Goal: Information Seeking & Learning: Learn about a topic

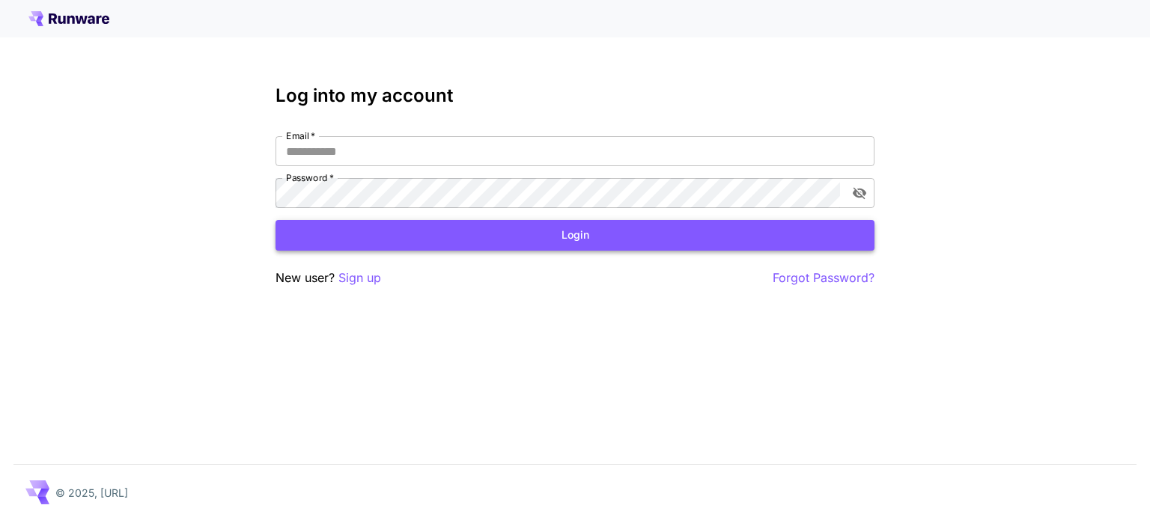
type input "**********"
click at [497, 225] on button "Login" at bounding box center [574, 235] width 599 height 31
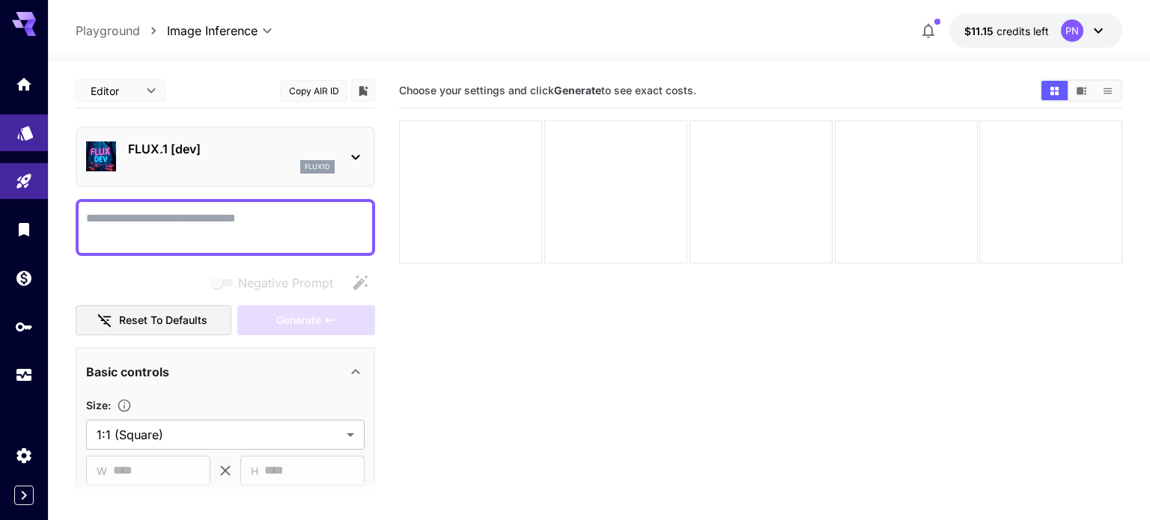
click at [22, 145] on link at bounding box center [24, 133] width 48 height 37
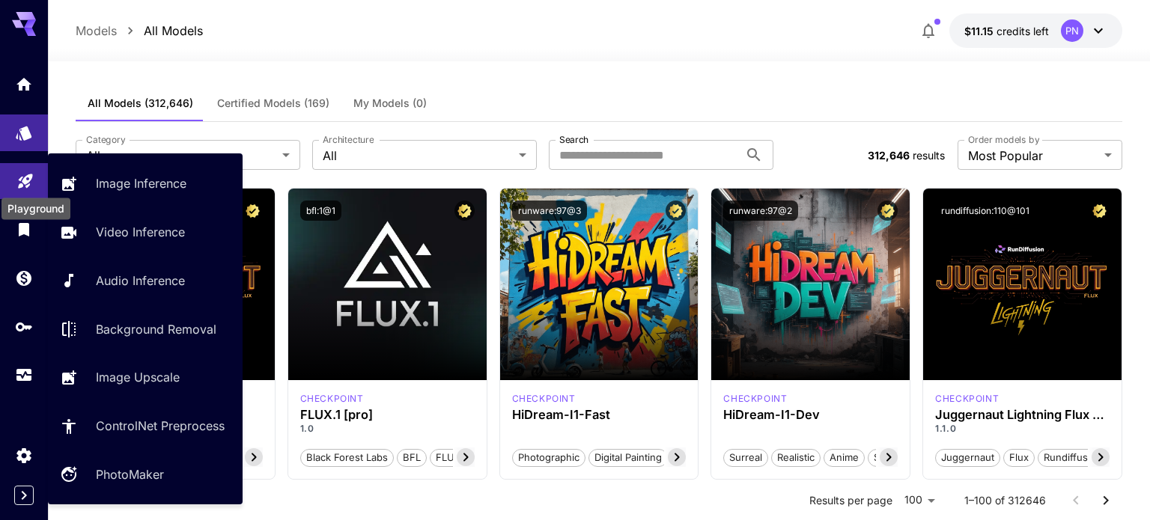
click at [16, 172] on icon "Playground" at bounding box center [25, 177] width 18 height 18
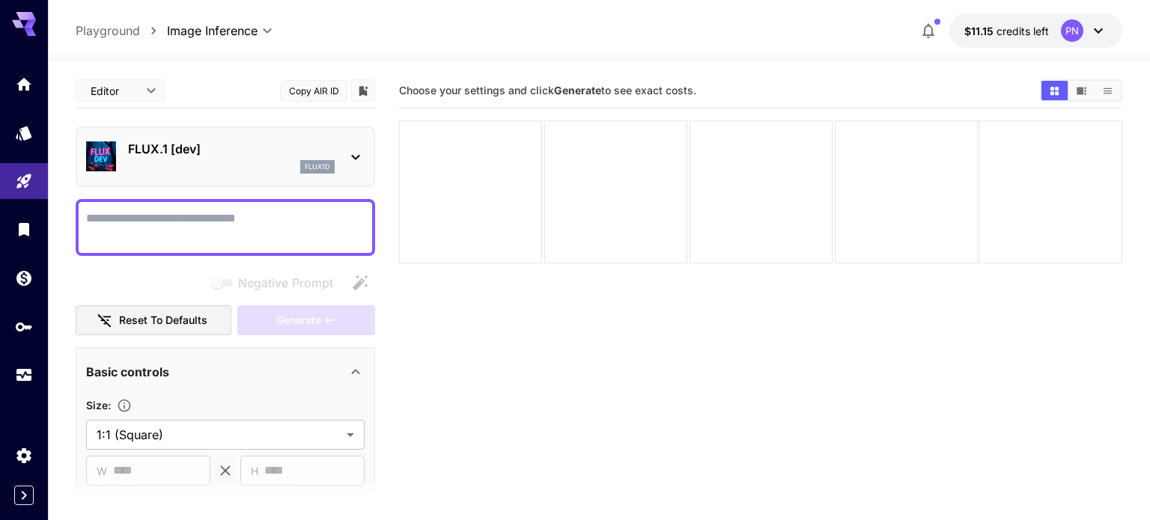
click at [278, 160] on div "flux1d" at bounding box center [231, 166] width 207 height 13
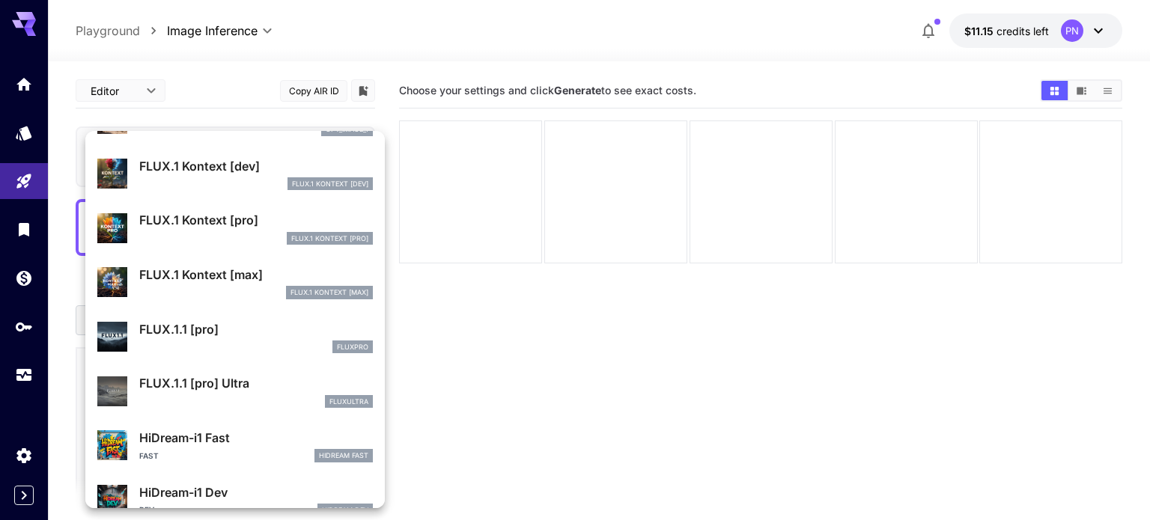
scroll to position [1210, 0]
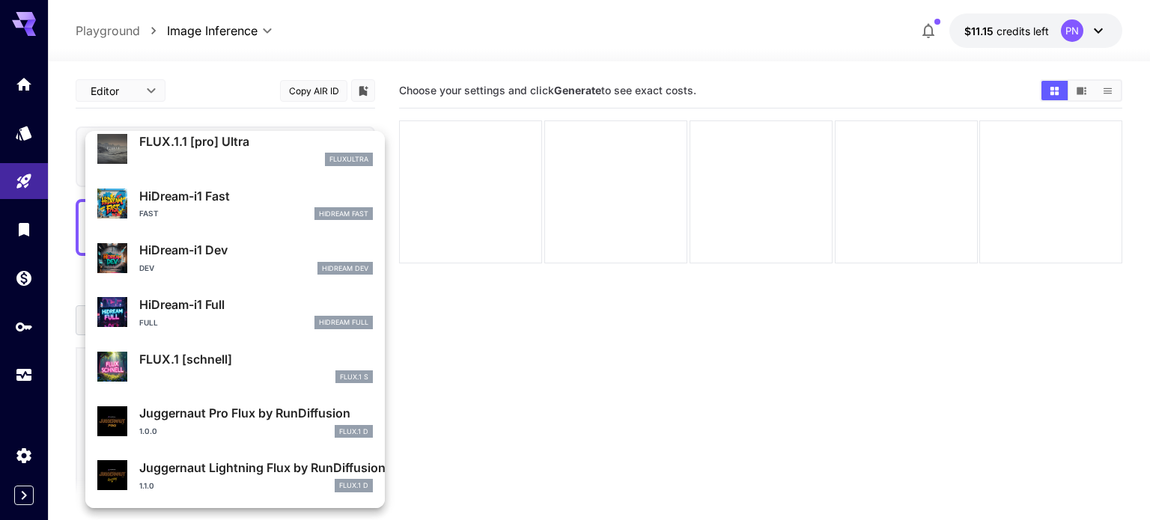
click at [475, 326] on div at bounding box center [575, 260] width 1150 height 520
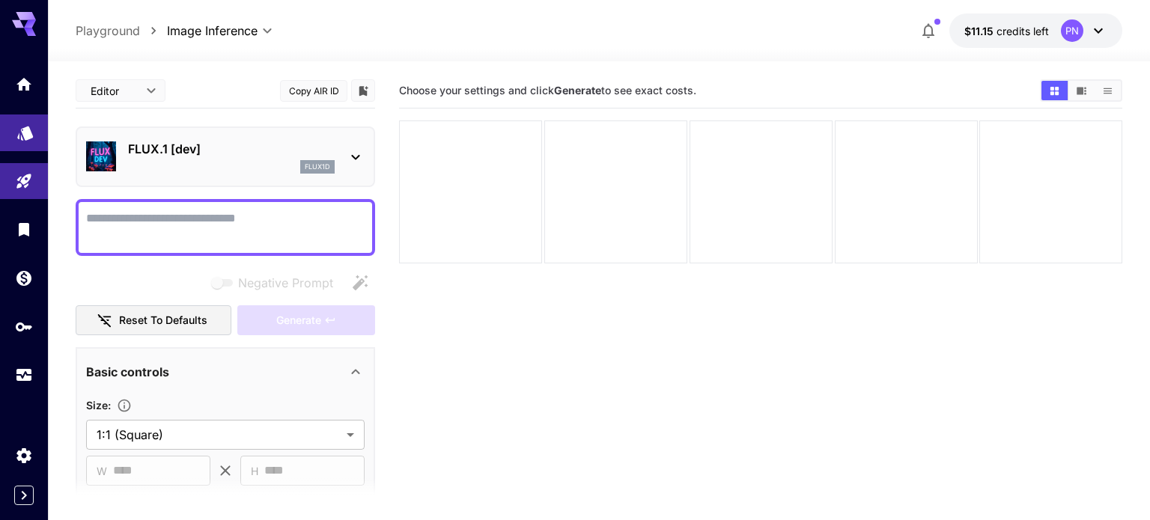
click at [40, 139] on link at bounding box center [24, 133] width 48 height 37
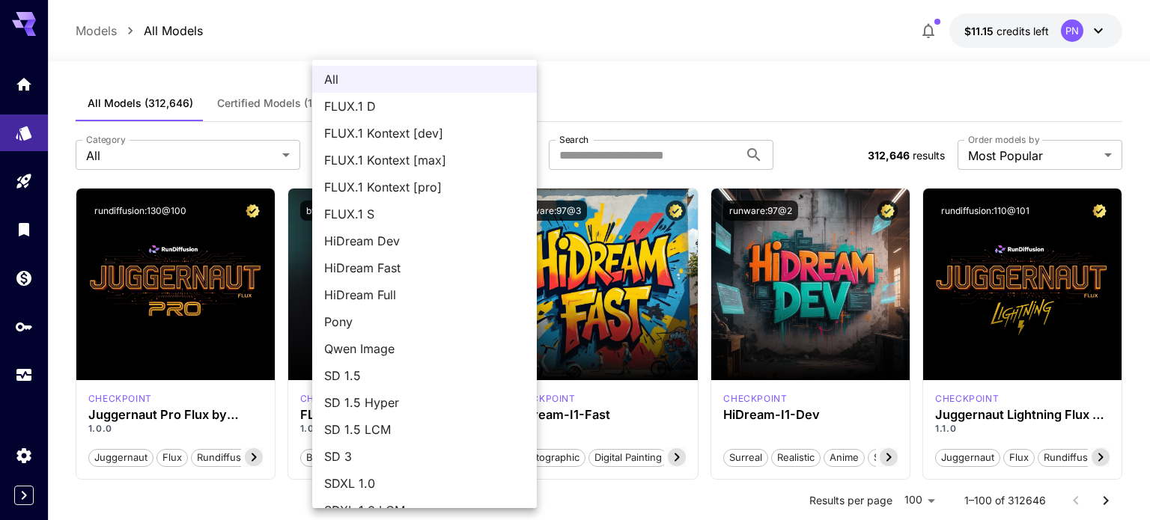
scroll to position [129, 0]
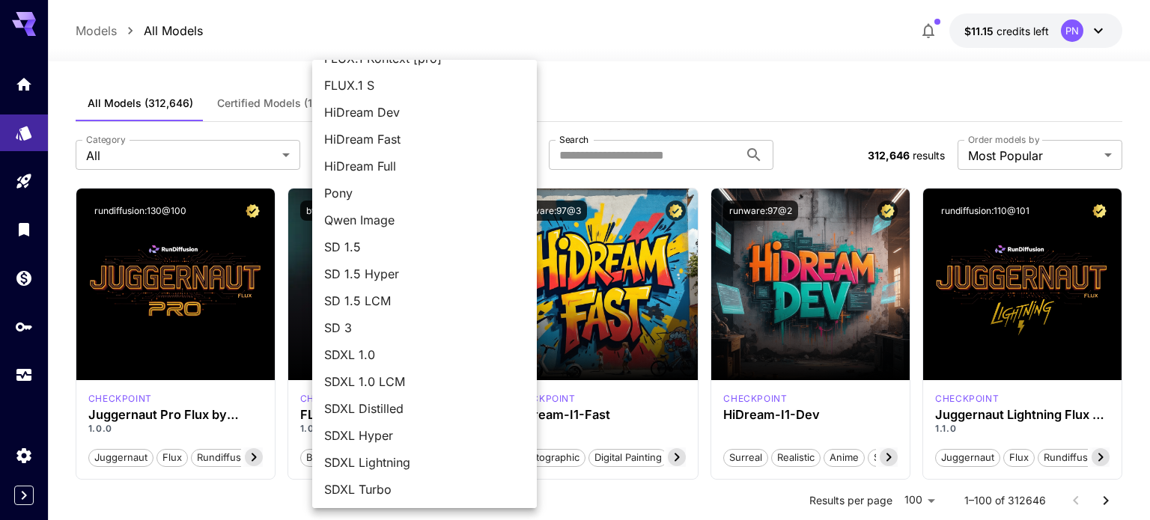
click at [367, 361] on span "SDXL 1.0" at bounding box center [424, 355] width 201 height 18
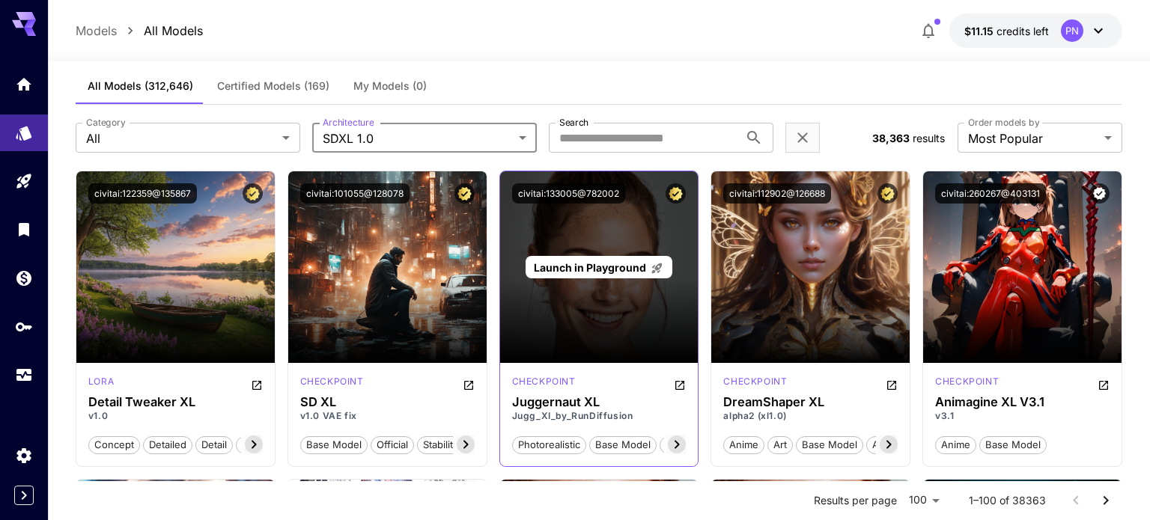
scroll to position [18, 0]
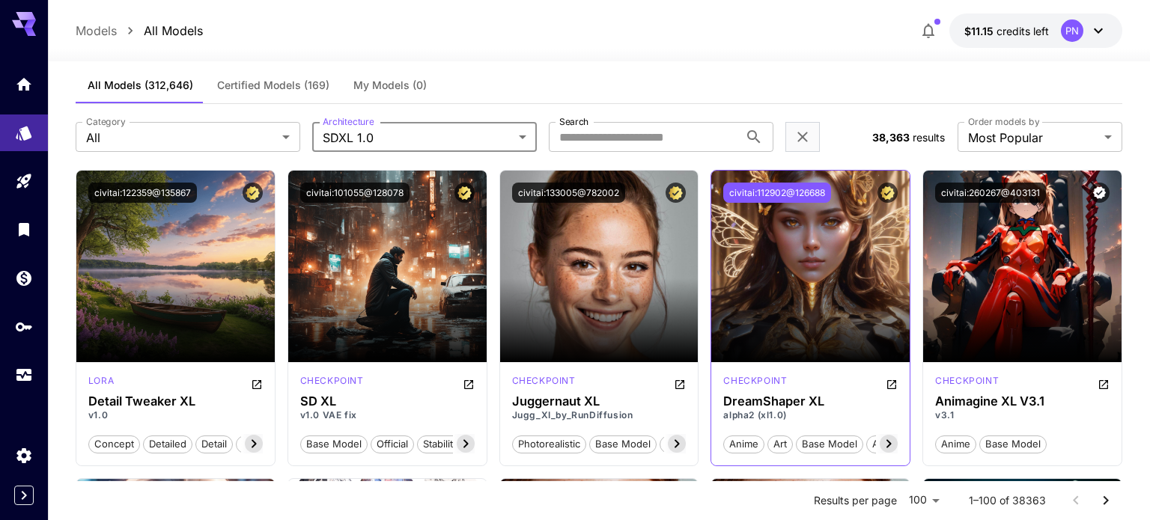
click at [771, 191] on button "civitai:112902@126688" at bounding box center [777, 193] width 108 height 20
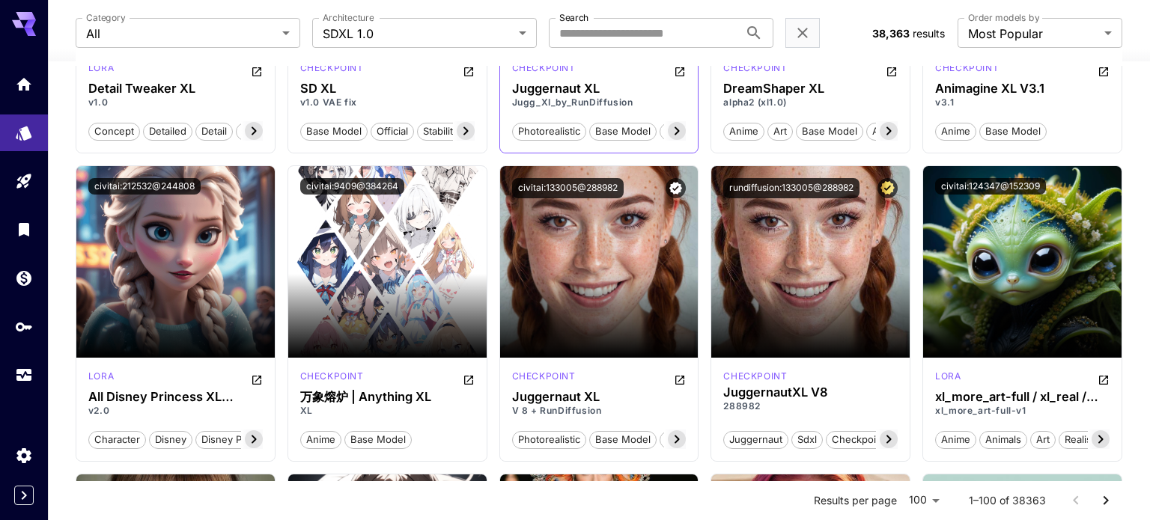
scroll to position [0, 0]
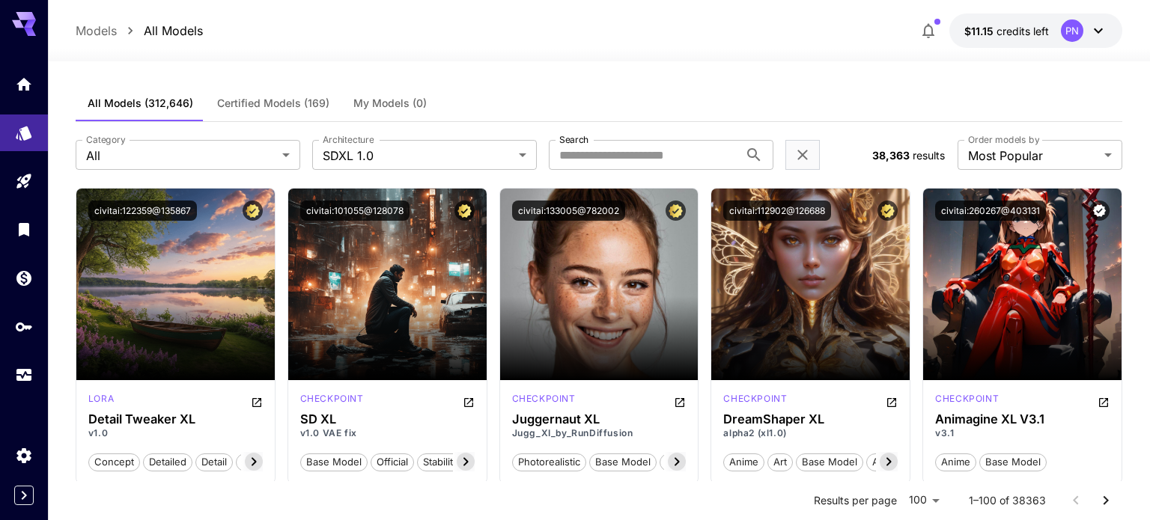
click at [353, 143] on label "Architecture" at bounding box center [348, 139] width 51 height 13
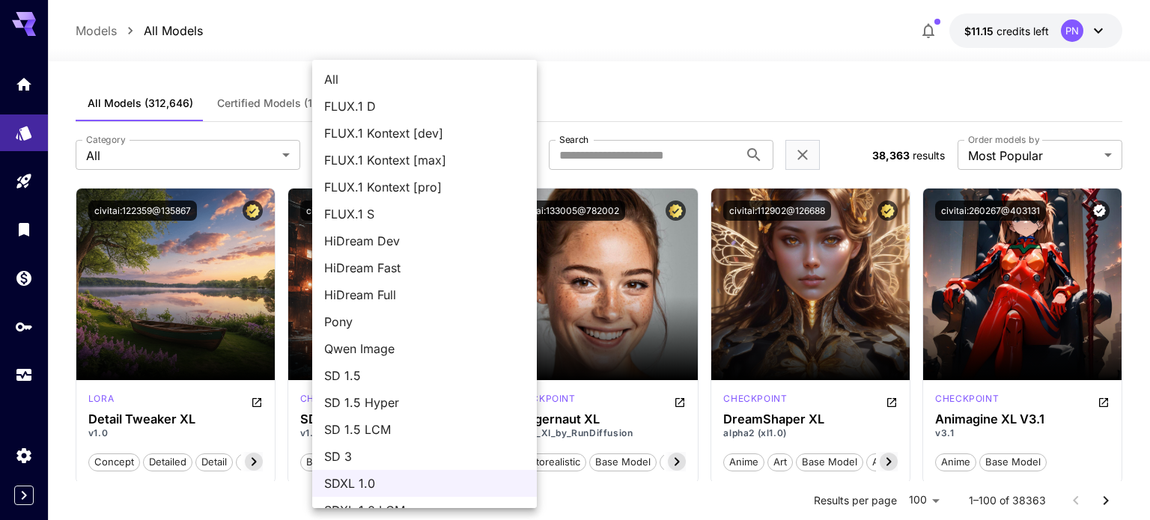
scroll to position [129, 0]
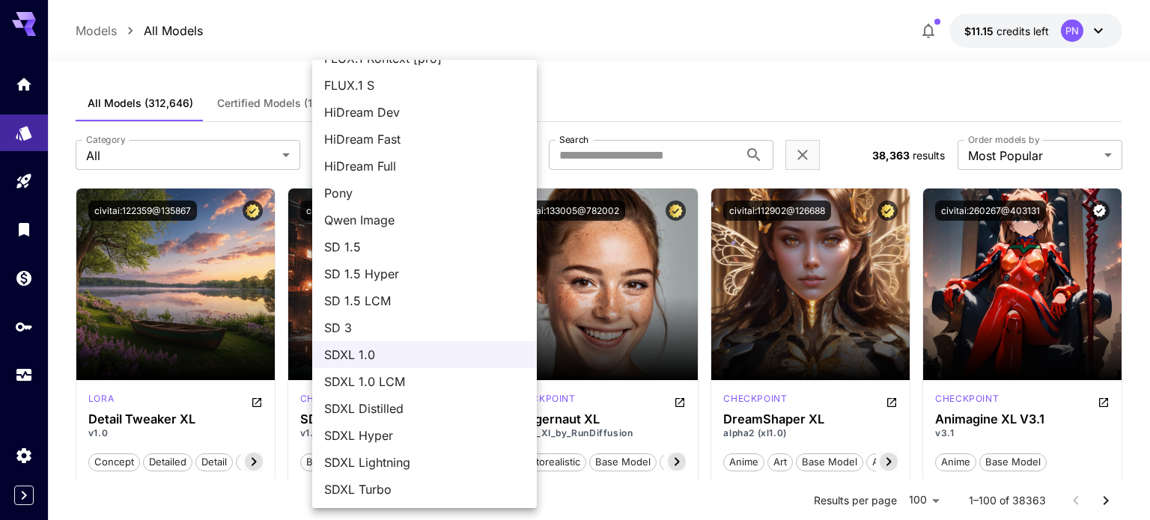
click at [394, 433] on span "SDXL Hyper" at bounding box center [424, 436] width 201 height 18
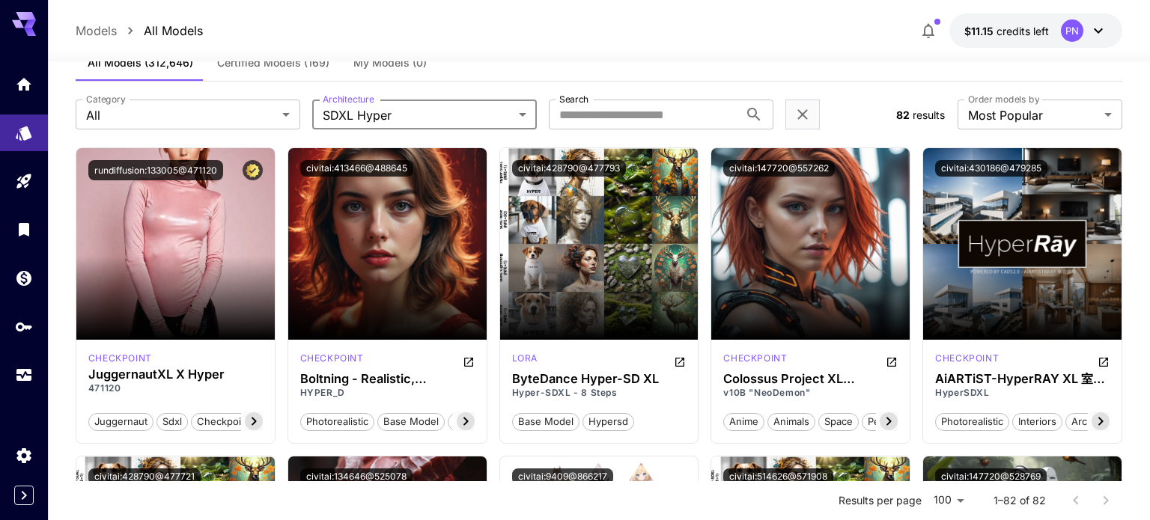
scroll to position [42, 0]
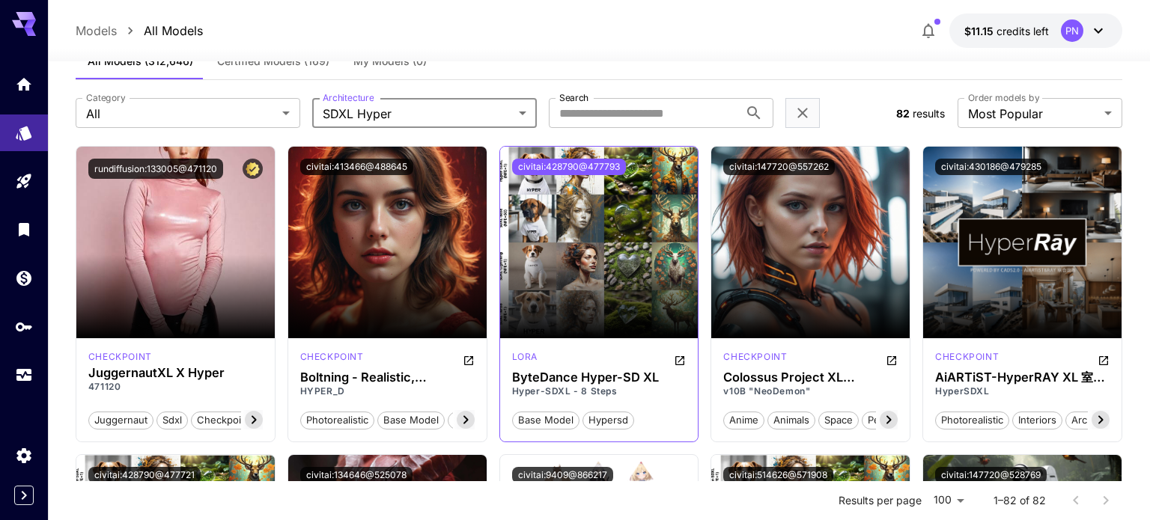
click at [572, 168] on button "civitai:428790@477793" at bounding box center [569, 167] width 114 height 16
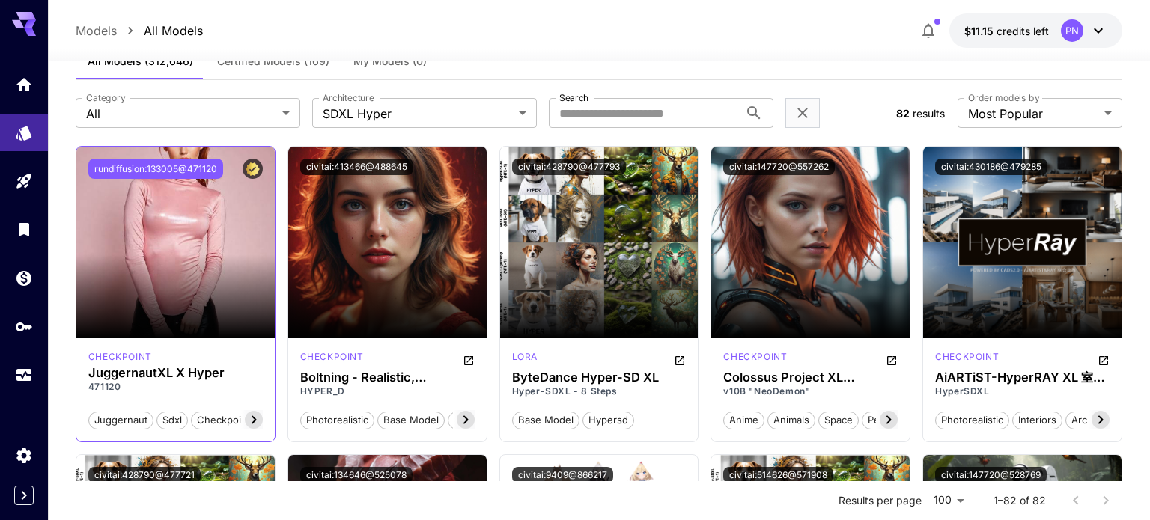
click at [177, 164] on button "rundiffusion:133005@471120" at bounding box center [155, 169] width 135 height 20
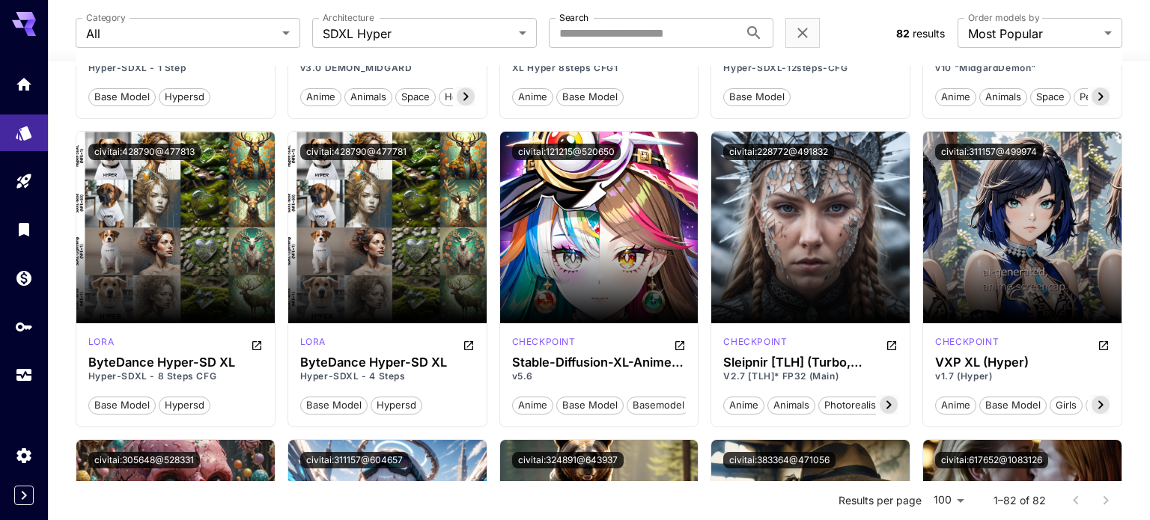
scroll to position [0, 0]
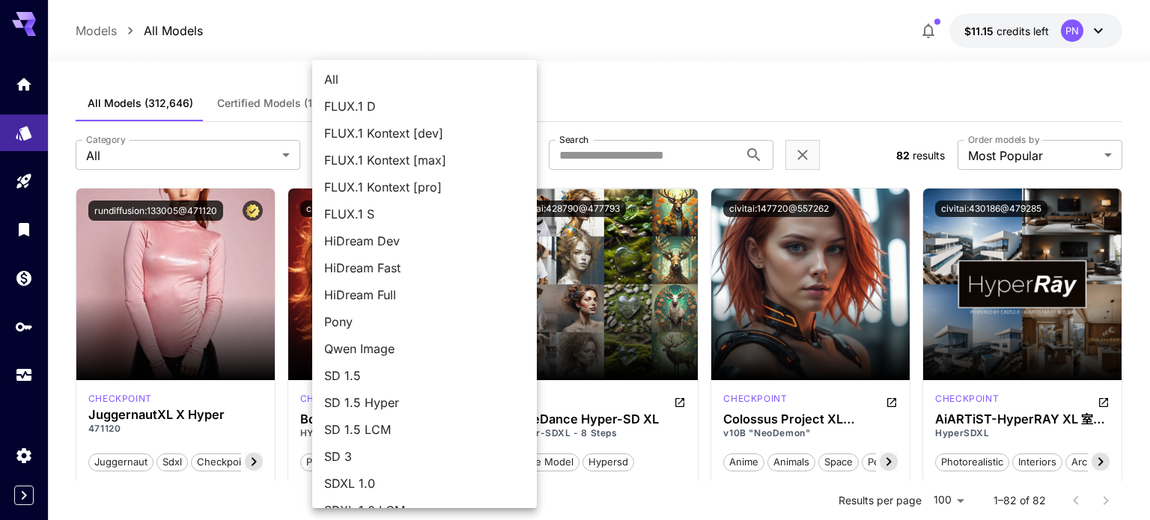
scroll to position [129, 0]
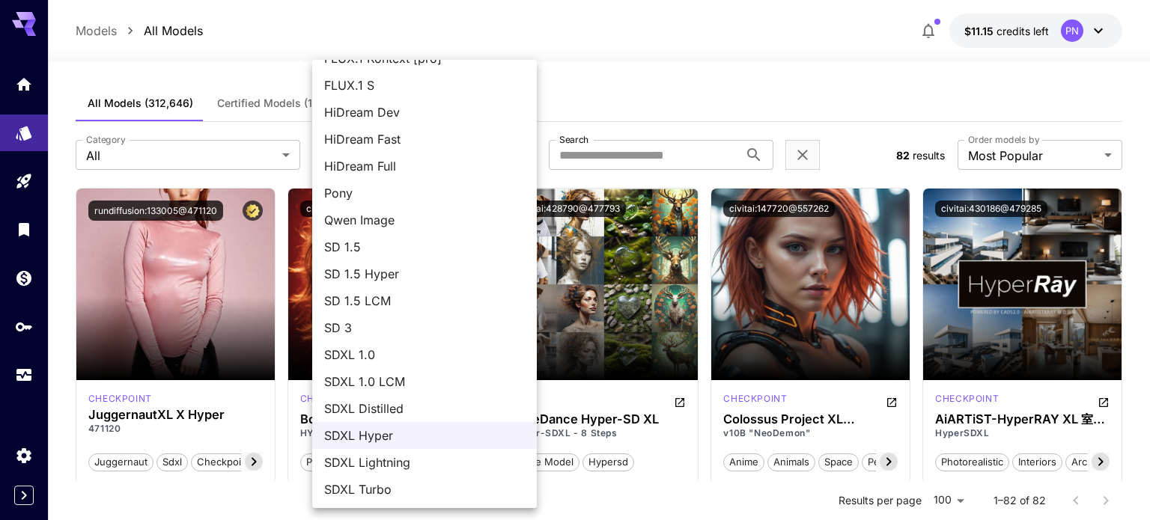
click at [591, 114] on div at bounding box center [575, 260] width 1150 height 520
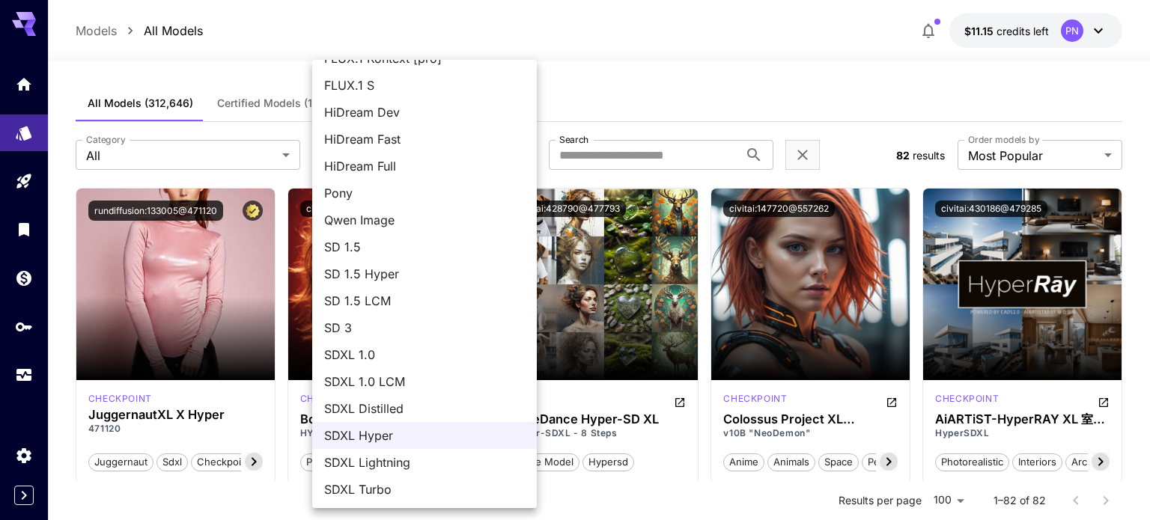
click at [384, 481] on span "SDXL Turbo" at bounding box center [424, 490] width 201 height 18
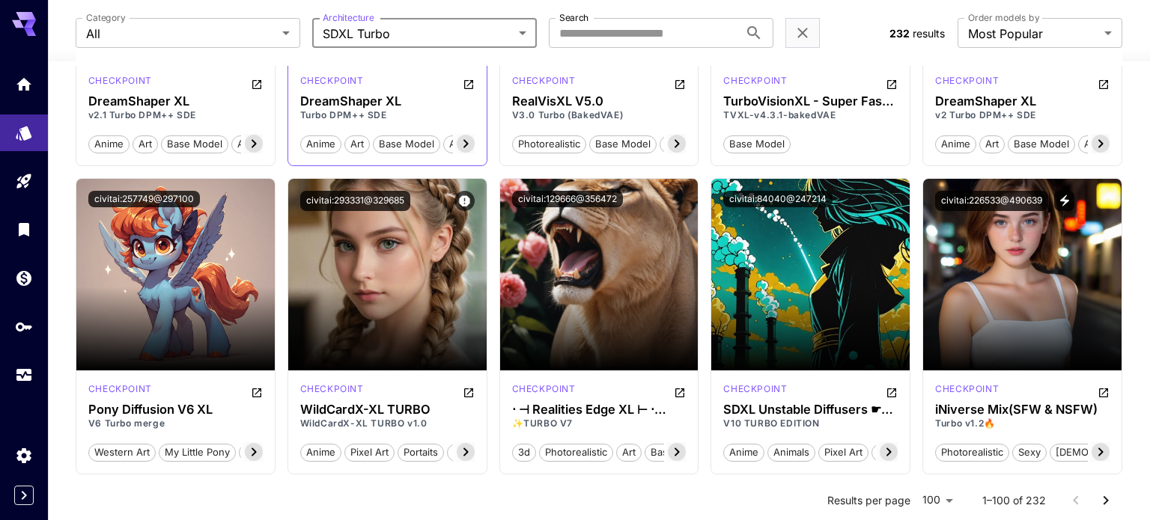
scroll to position [321, 0]
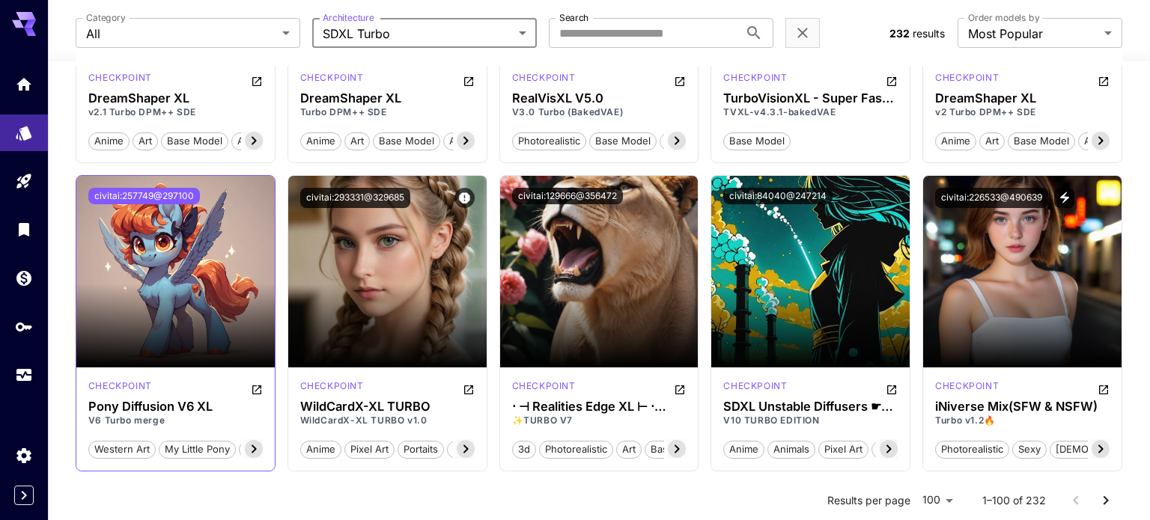
click at [168, 193] on button "civitai:257749@297100" at bounding box center [144, 196] width 112 height 16
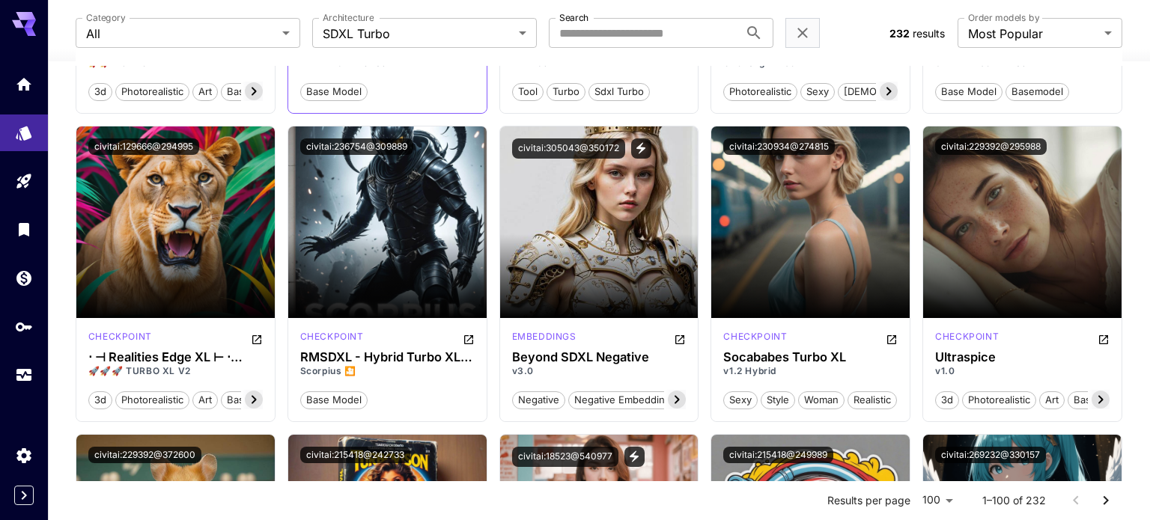
scroll to position [1009, 0]
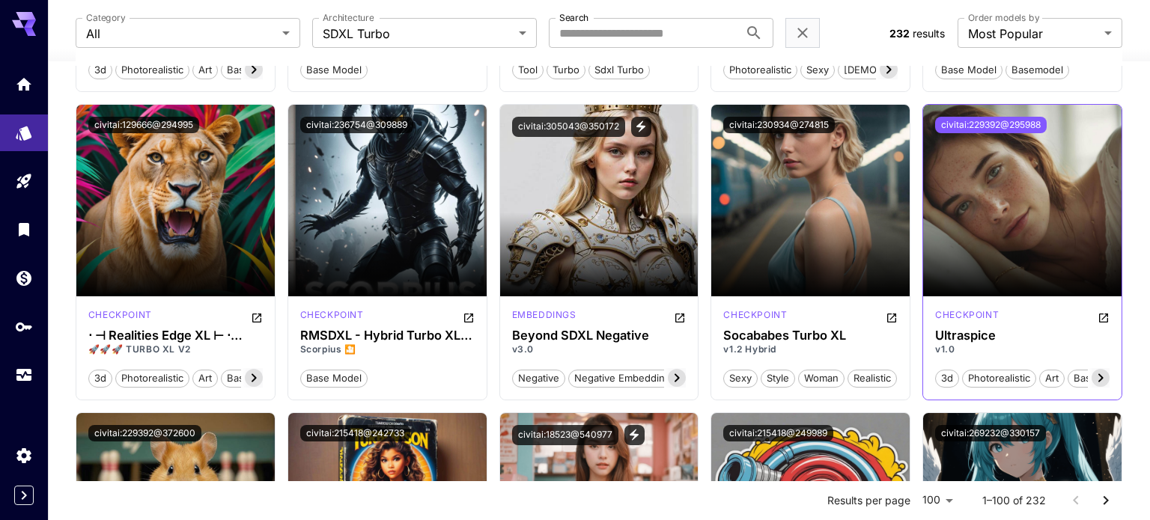
click at [1019, 127] on button "civitai:229392@295988" at bounding box center [991, 125] width 112 height 16
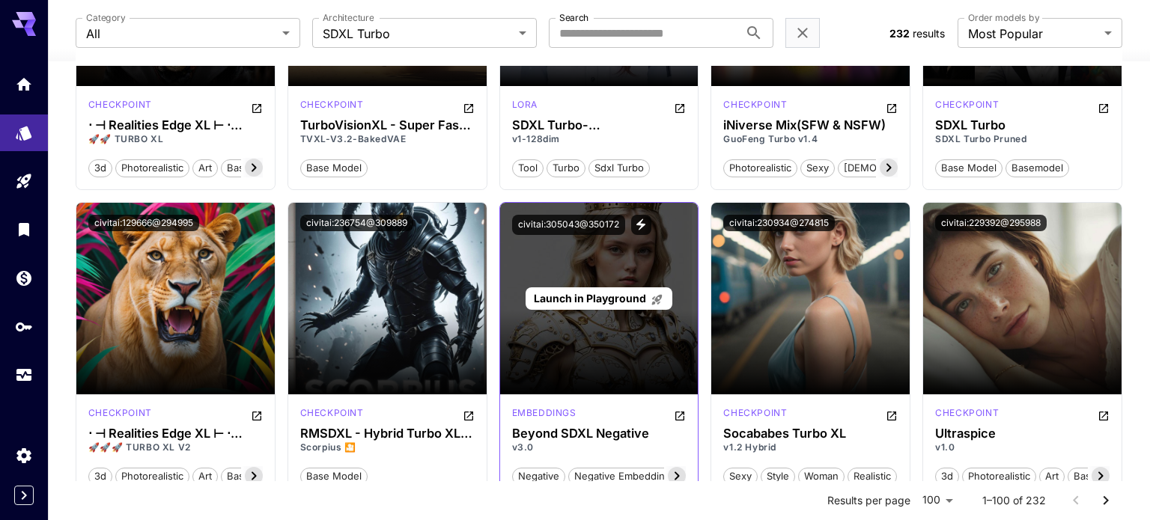
scroll to position [0, 0]
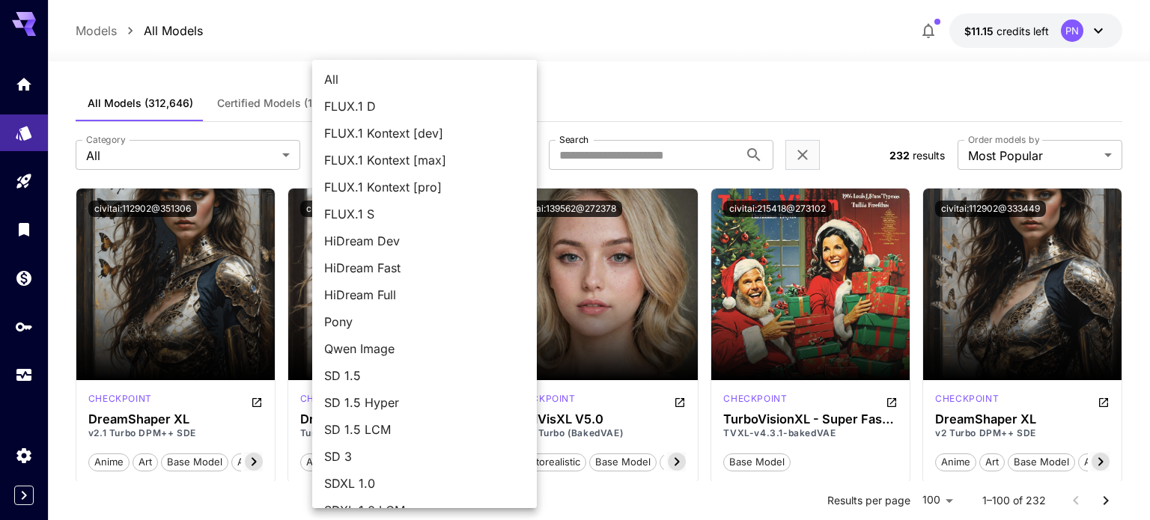
scroll to position [129, 0]
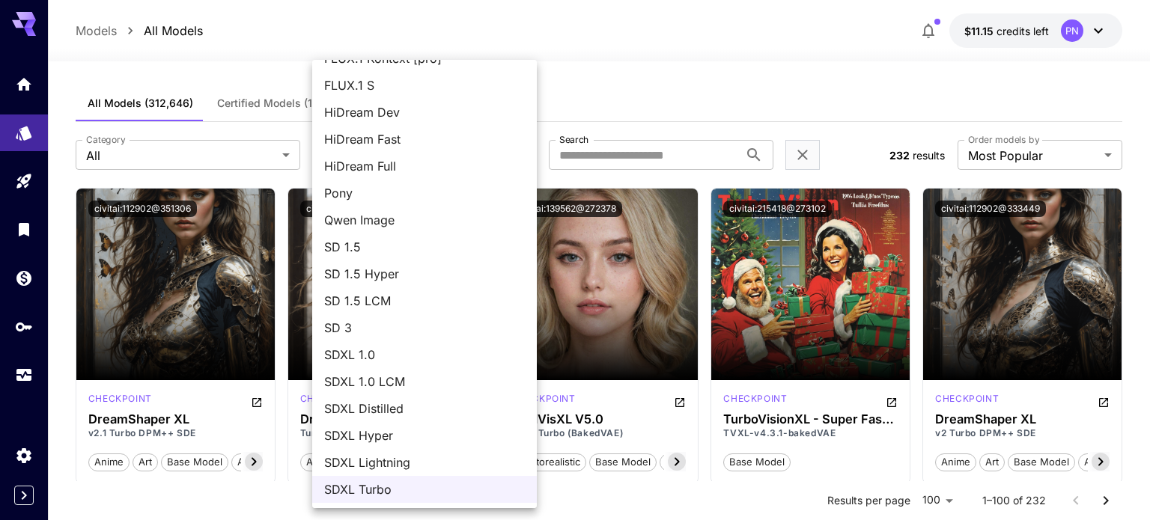
click at [386, 456] on span "SDXL Lightning" at bounding box center [424, 463] width 201 height 18
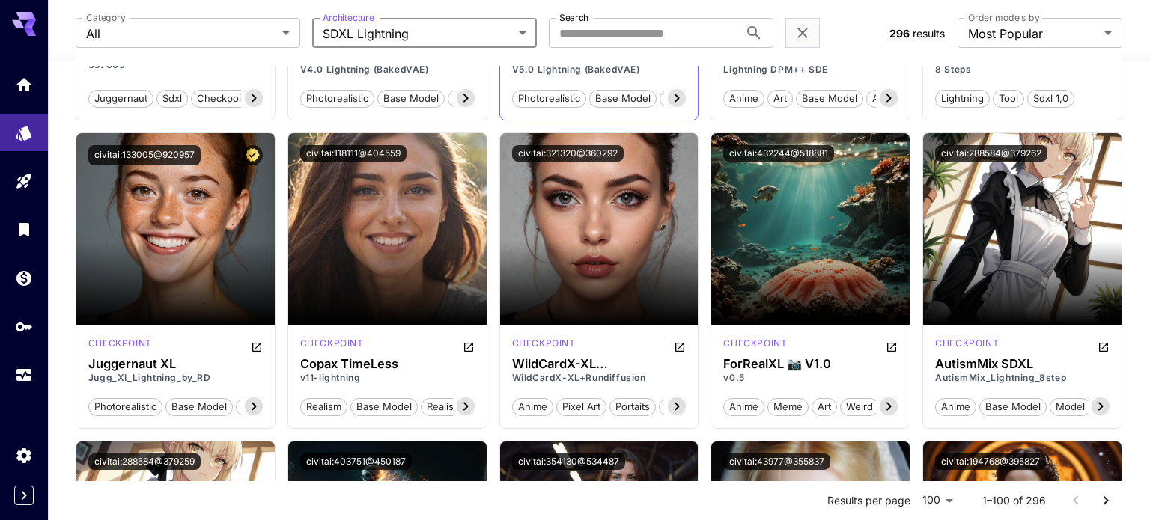
scroll to position [365, 0]
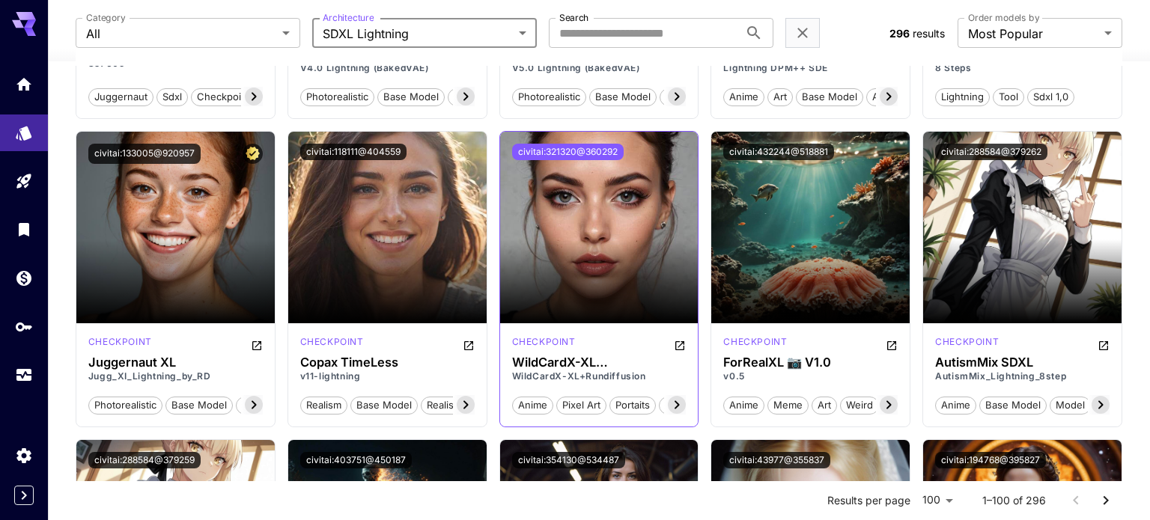
click at [581, 149] on button "civitai:321320@360292" at bounding box center [568, 152] width 112 height 16
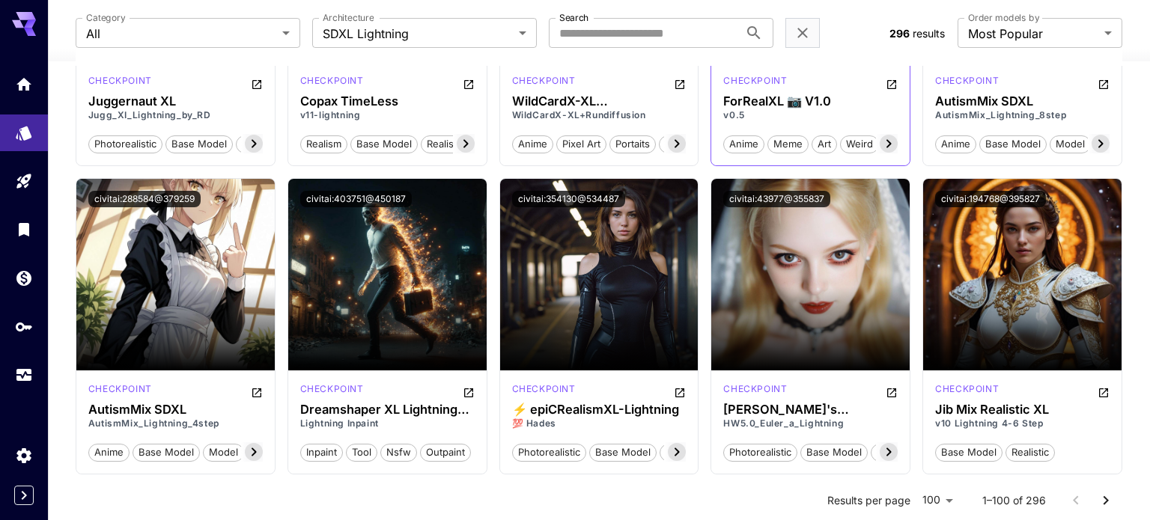
scroll to position [673, 0]
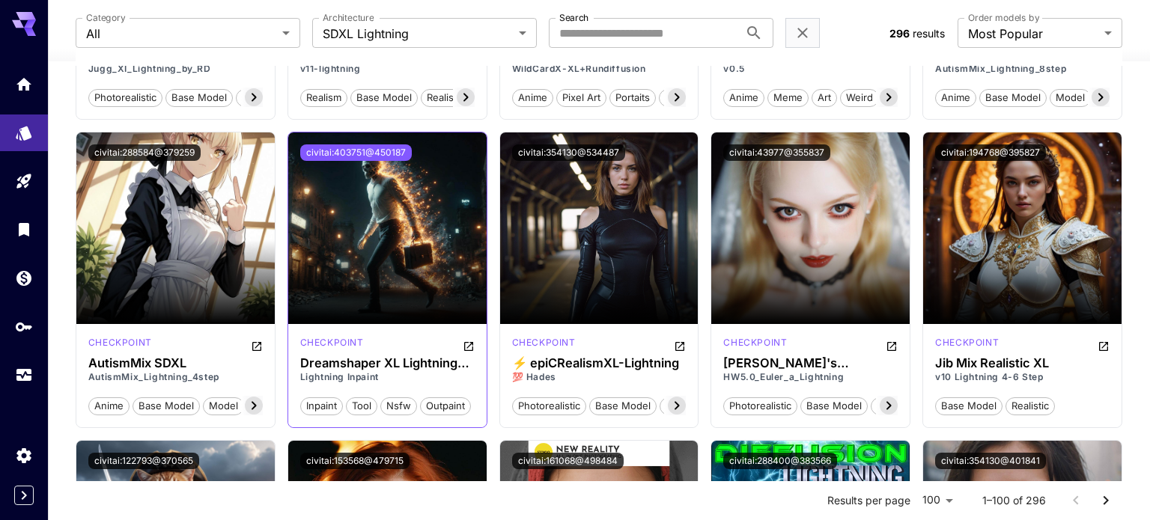
click at [392, 144] on button "civitai:403751@450187" at bounding box center [356, 152] width 112 height 16
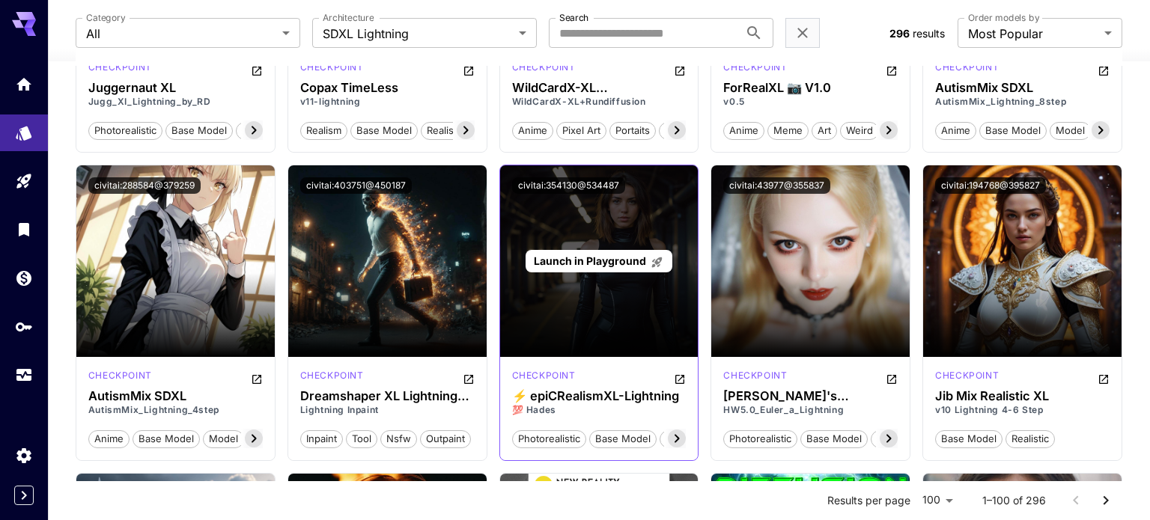
scroll to position [641, 0]
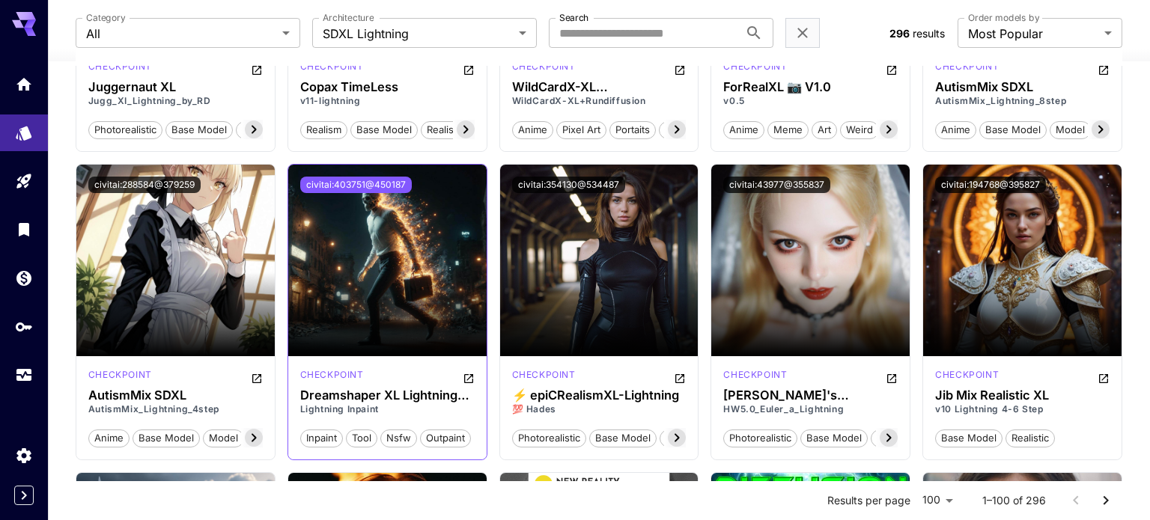
click at [392, 184] on button "civitai:403751@450187" at bounding box center [356, 185] width 112 height 16
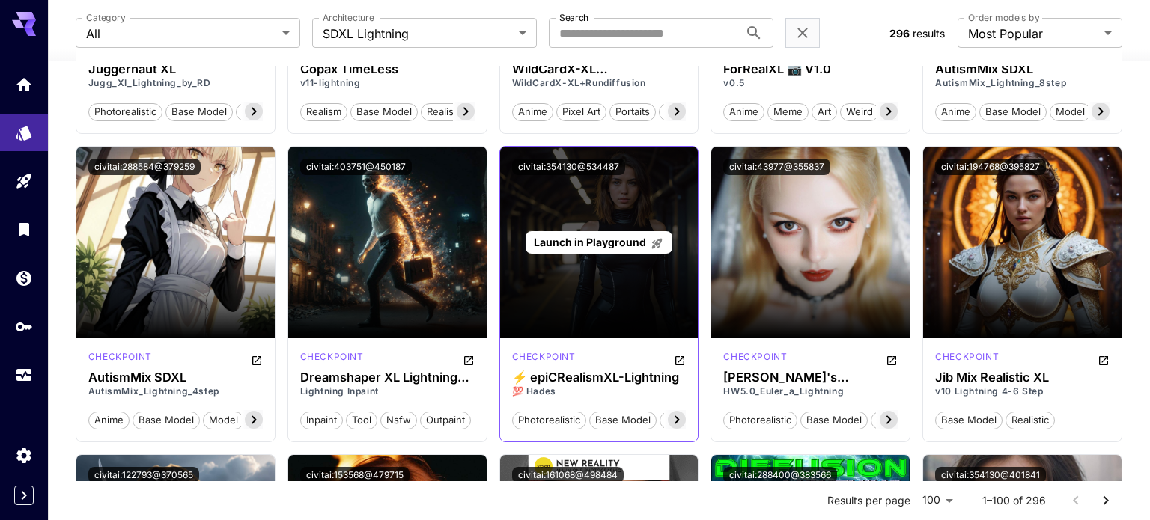
scroll to position [660, 0]
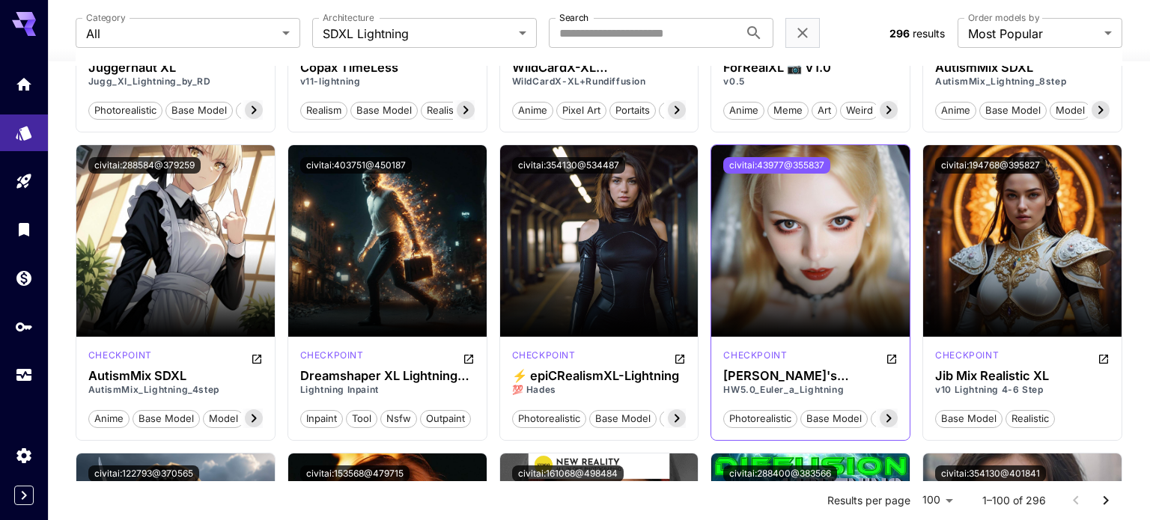
click at [749, 164] on button "civitai:43977@355837" at bounding box center [776, 165] width 107 height 16
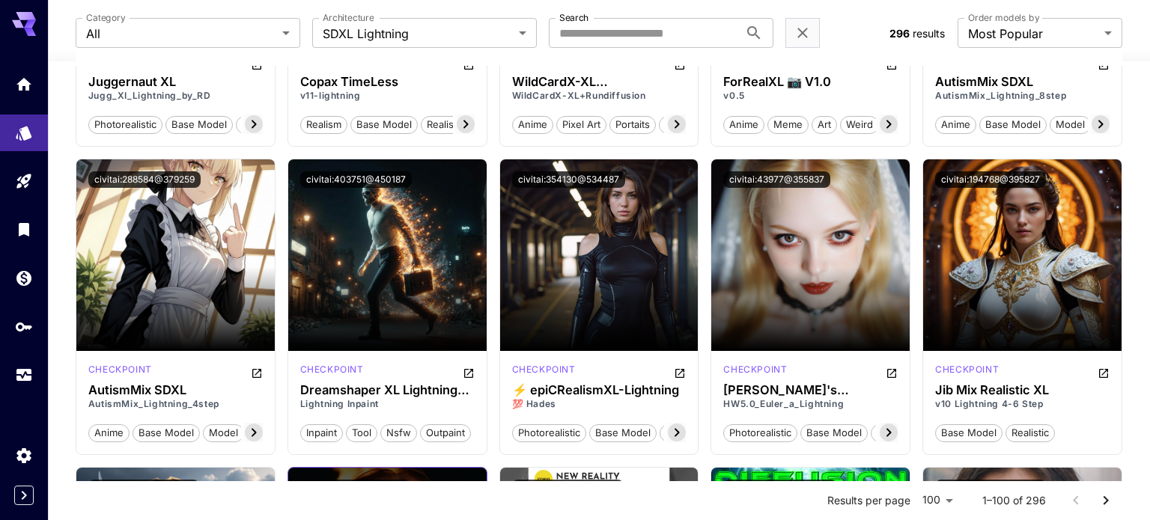
scroll to position [638, 0]
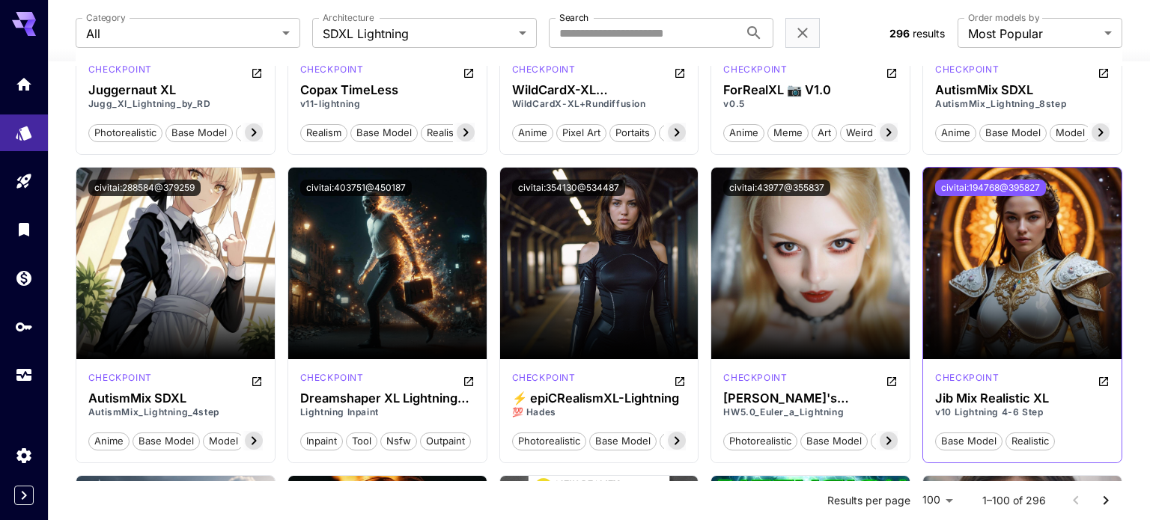
click at [1012, 183] on button "civitai:194768@395827" at bounding box center [990, 188] width 111 height 16
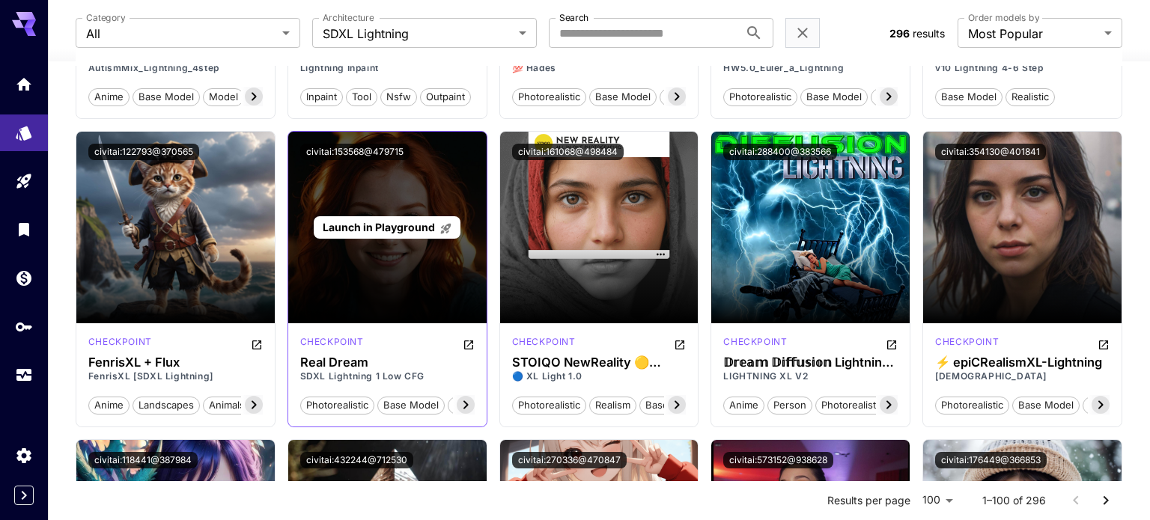
scroll to position [981, 0]
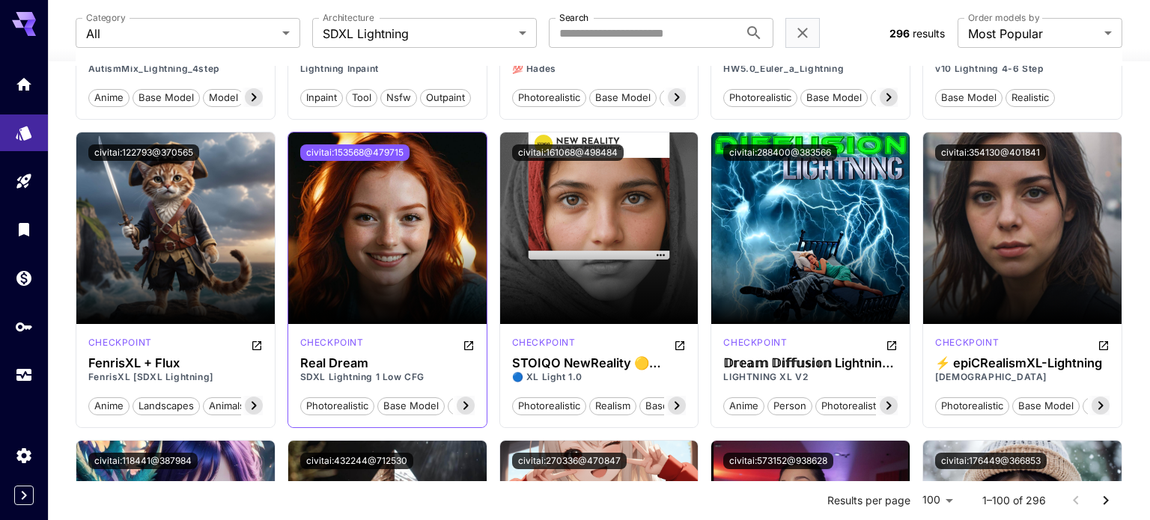
click at [378, 146] on button "civitai:153568@479715" at bounding box center [354, 152] width 109 height 16
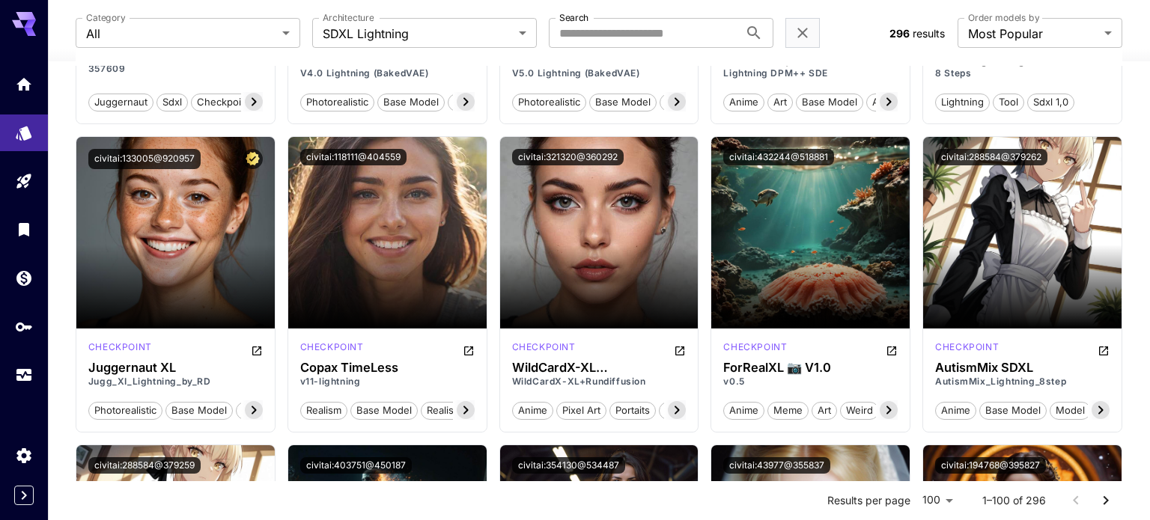
scroll to position [0, 0]
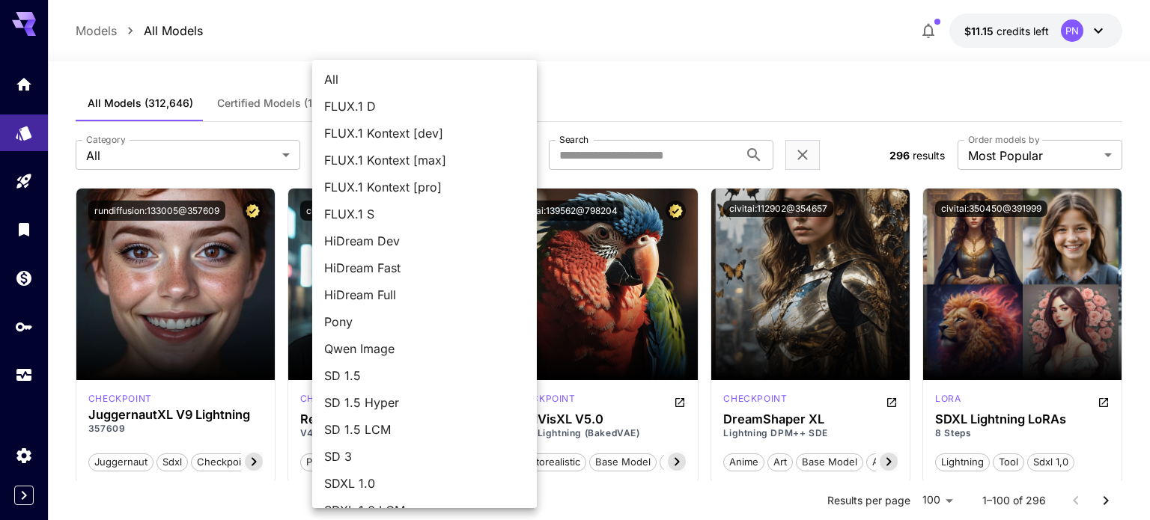
scroll to position [129, 0]
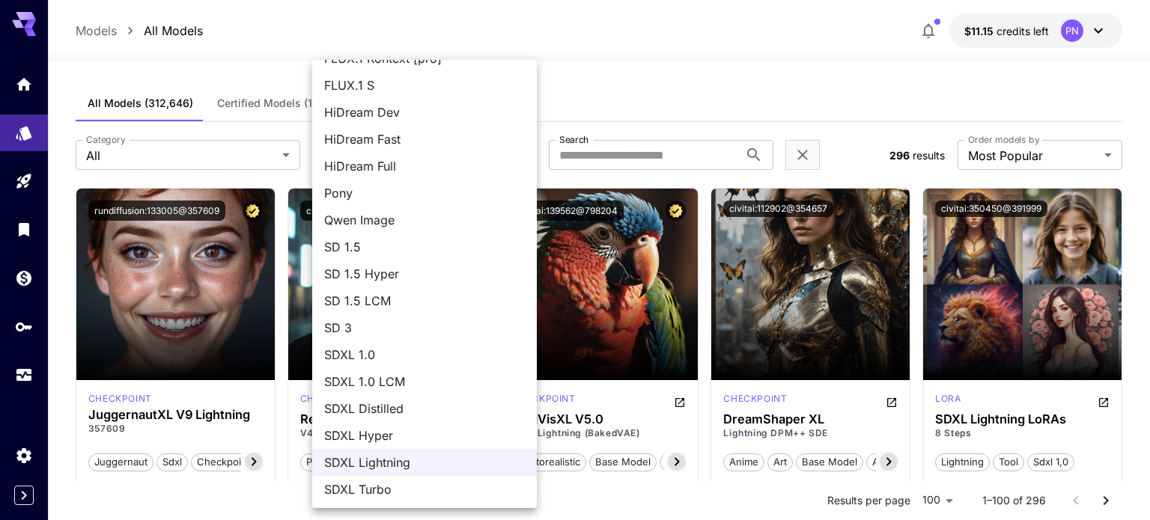
click at [388, 482] on span "SDXL Turbo" at bounding box center [424, 490] width 201 height 18
type input "*********"
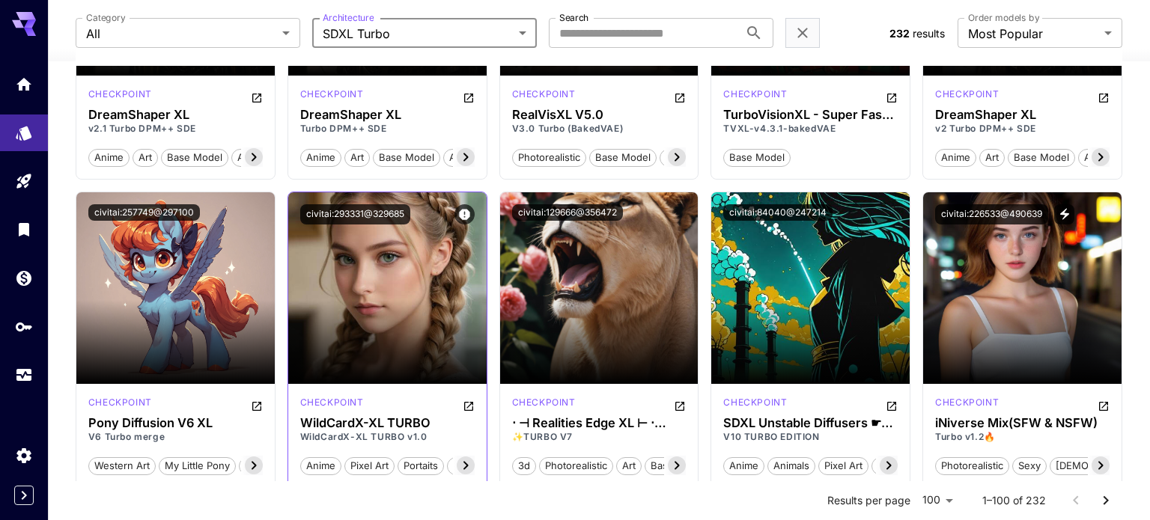
scroll to position [308, 0]
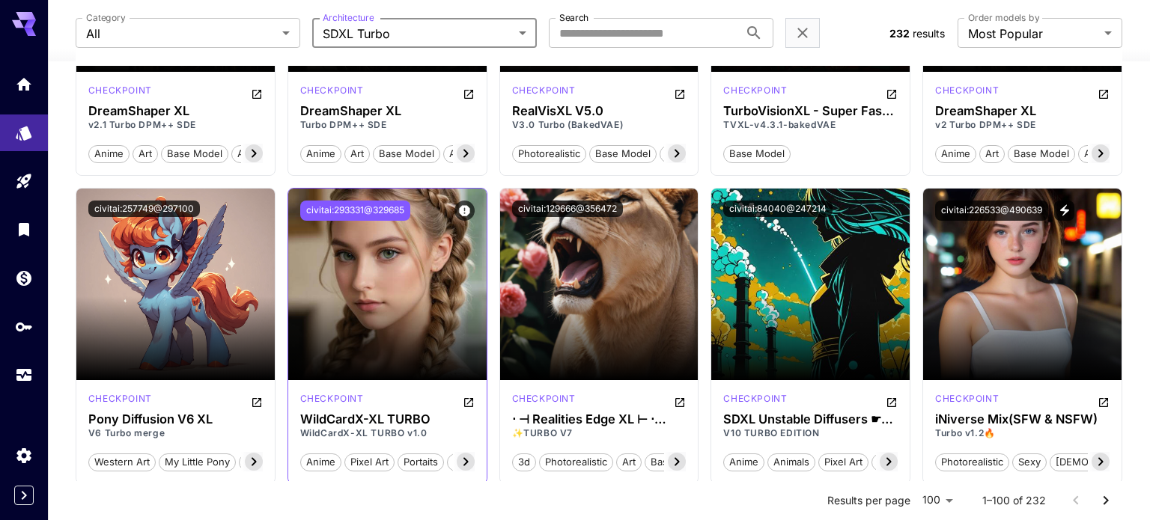
click at [384, 212] on button "civitai:293331@329685" at bounding box center [355, 211] width 110 height 20
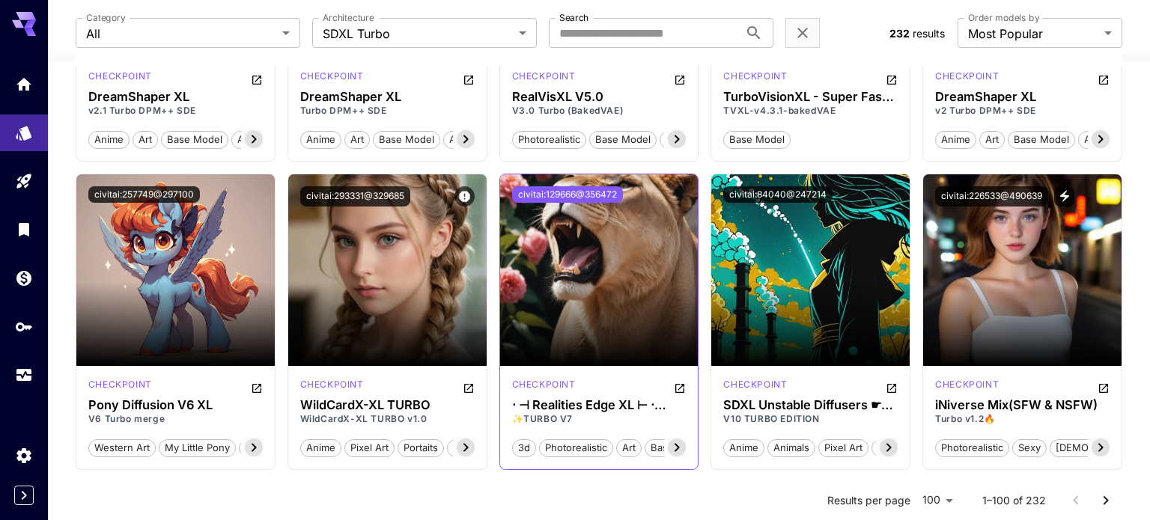
scroll to position [324, 0]
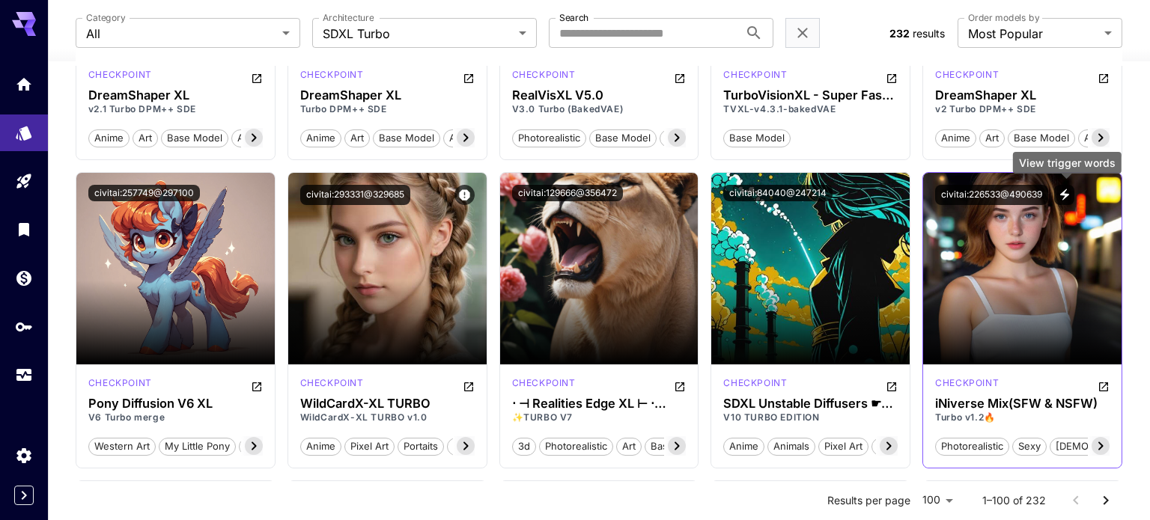
click at [1063, 189] on icon "View trigger words" at bounding box center [1064, 194] width 13 height 13
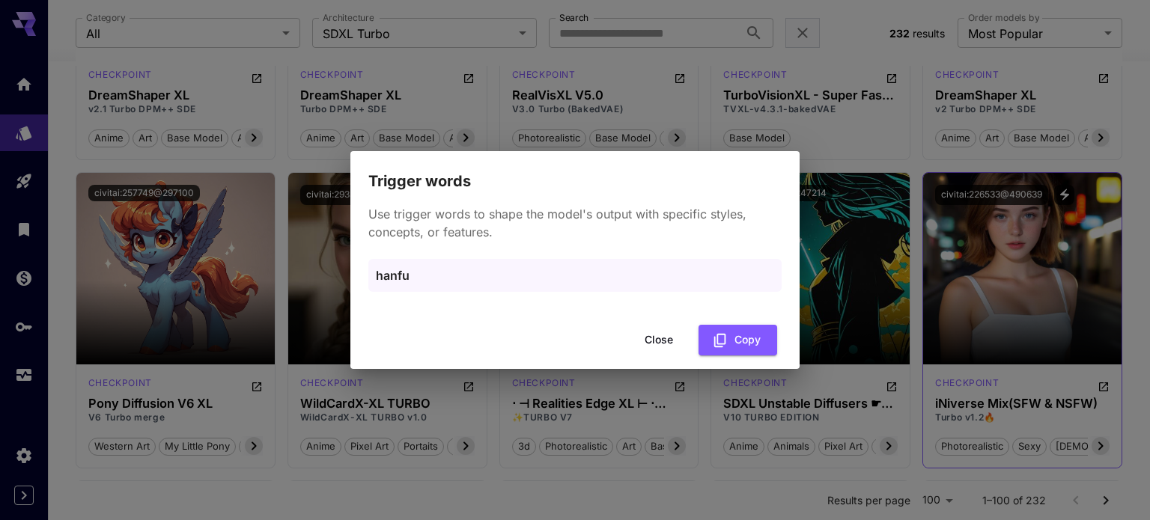
click at [1063, 189] on div "Trigger words Use trigger words to shape the model's output with specific style…" at bounding box center [575, 260] width 1150 height 520
click at [996, 260] on div "Trigger words Use trigger words to shape the model's output with specific style…" at bounding box center [575, 260] width 1150 height 520
click at [664, 330] on button "Close" at bounding box center [658, 340] width 67 height 31
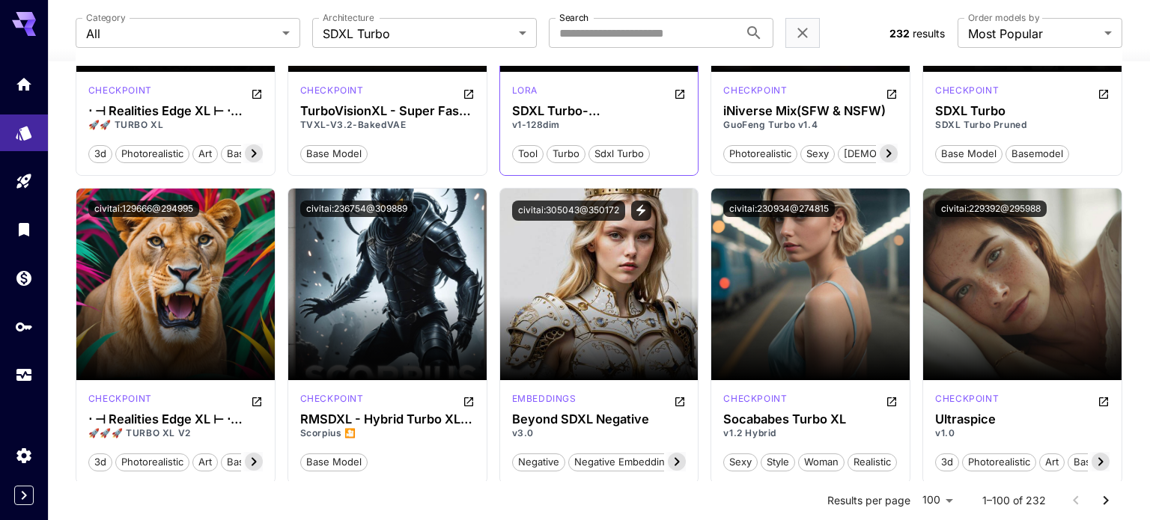
scroll to position [927, 0]
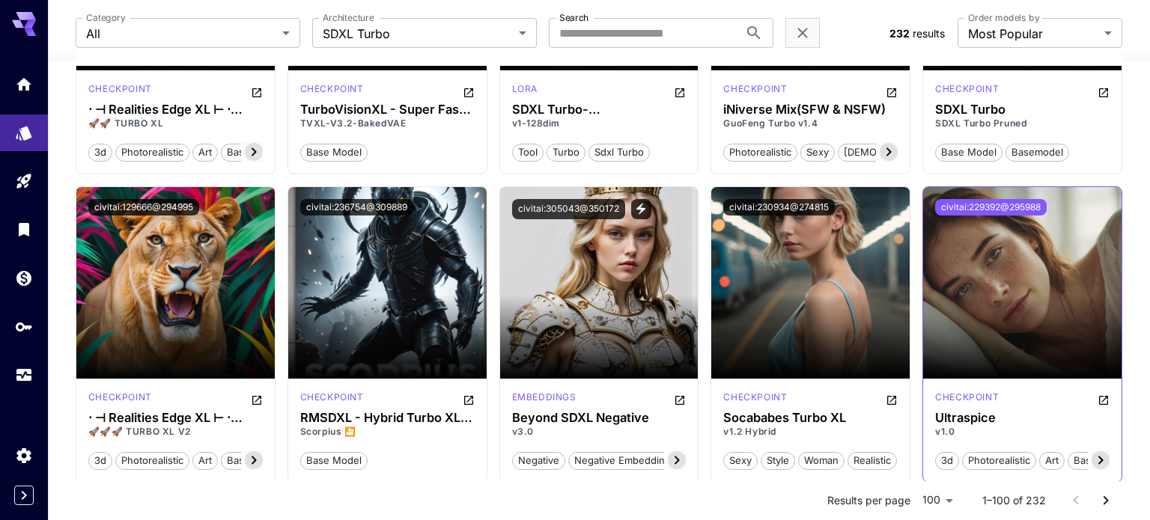
click at [978, 203] on button "civitai:229392@295988" at bounding box center [991, 207] width 112 height 16
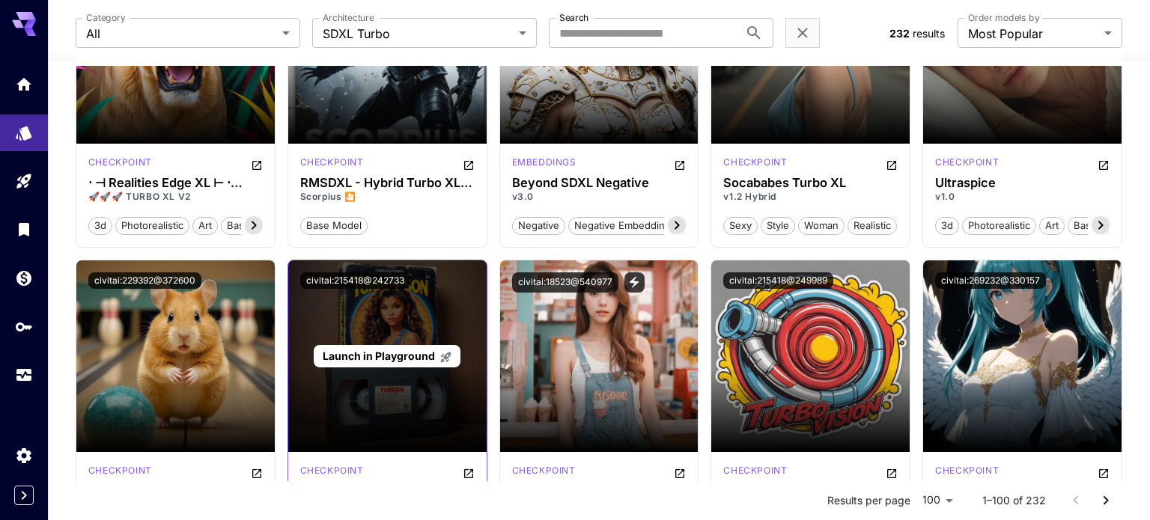
scroll to position [1169, 0]
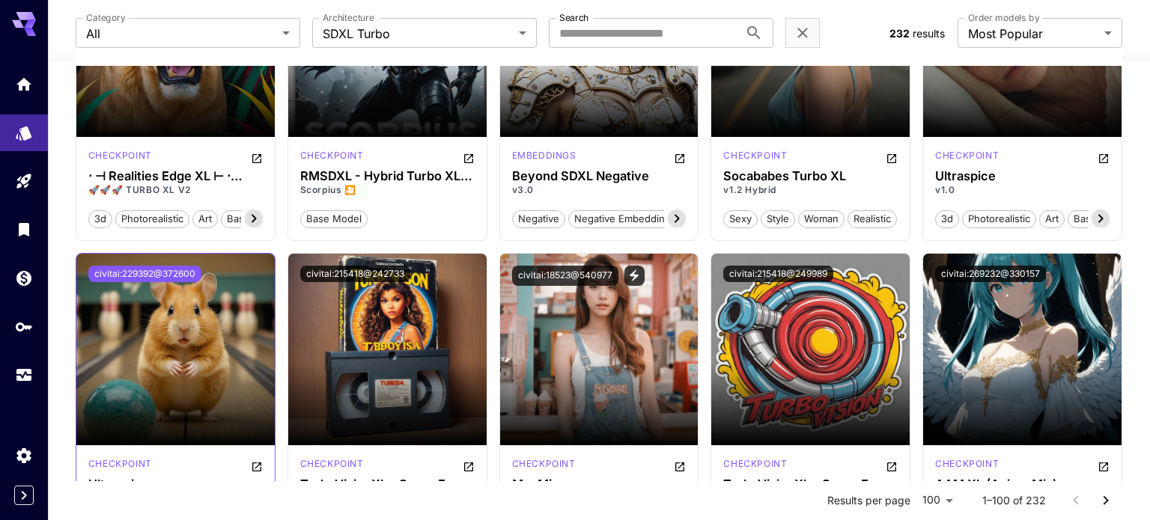
click at [158, 266] on button "civitai:229392@372600" at bounding box center [144, 274] width 113 height 16
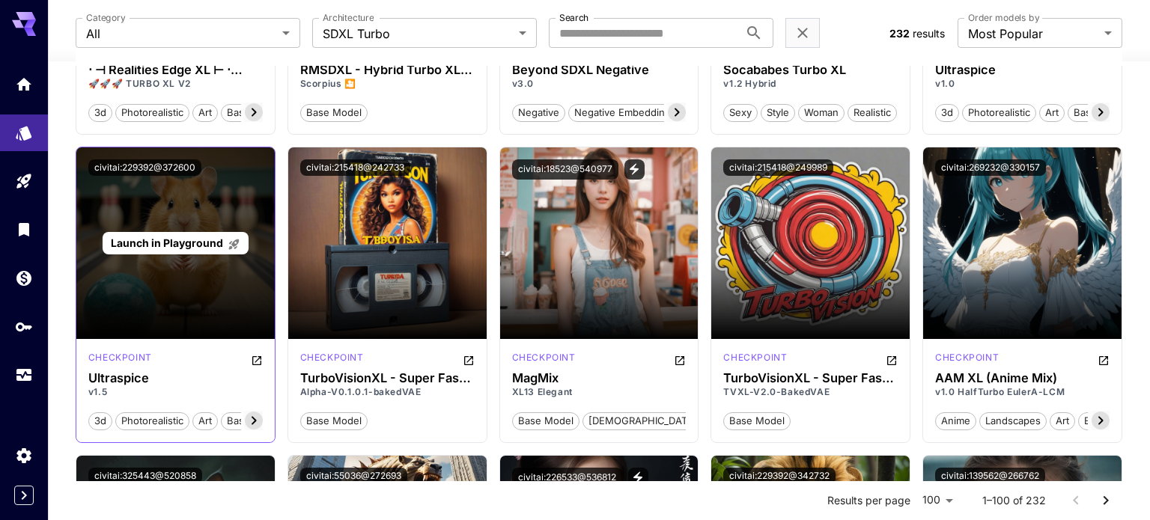
scroll to position [1285, 0]
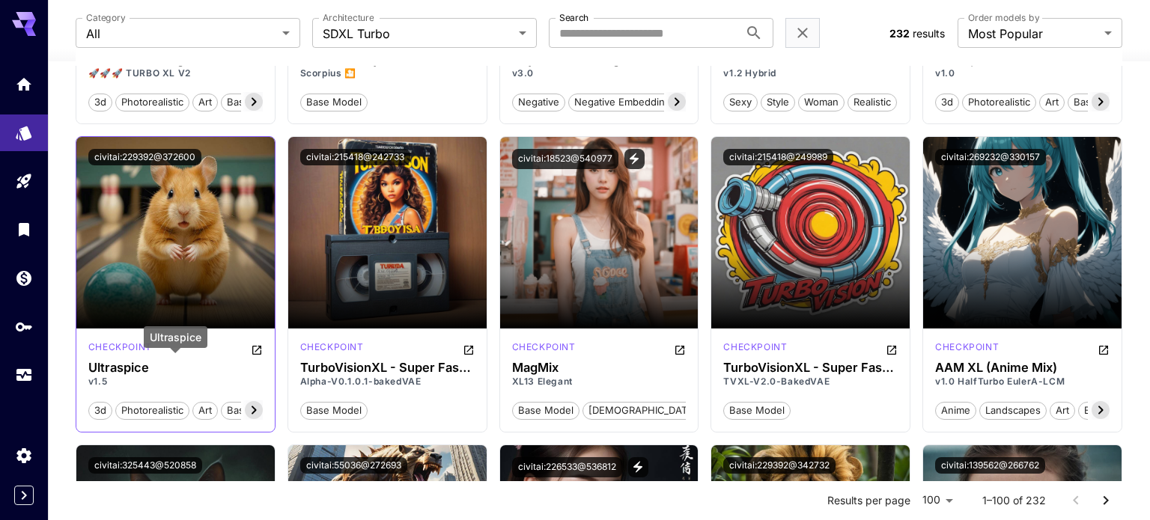
click at [130, 363] on h3 "Ultraspice" at bounding box center [175, 368] width 174 height 14
copy h3 "Ultraspice"
